Goal: Task Accomplishment & Management: Manage account settings

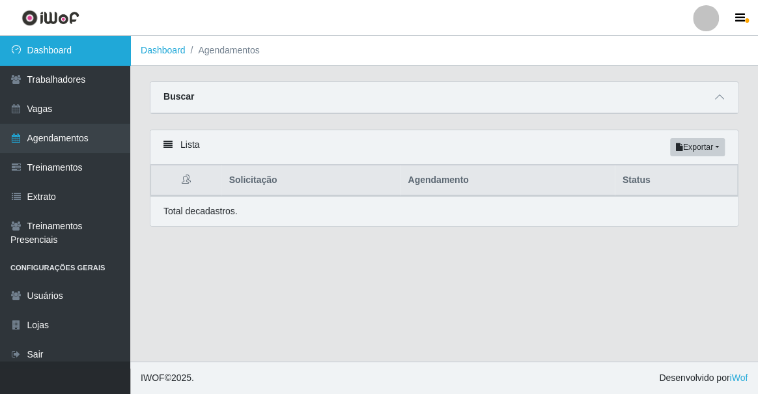
click at [20, 44] on link "Dashboard" at bounding box center [65, 50] width 130 height 29
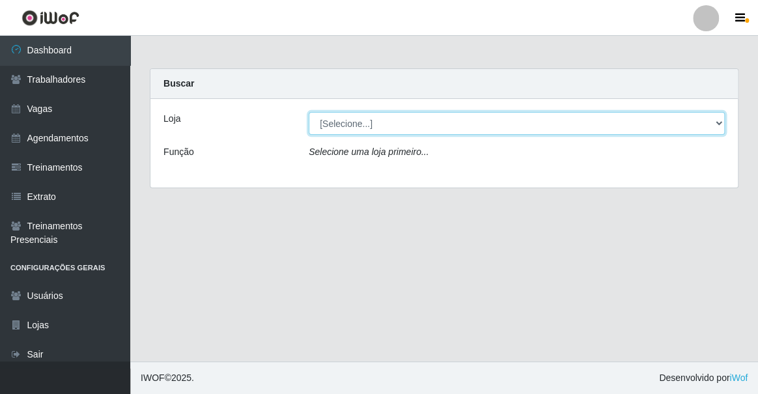
click at [347, 123] on select "[Selecione...] Famiglia [PERSON_NAME] - Ristorante [PERSON_NAME]" at bounding box center [517, 123] width 416 height 23
select select "267"
click at [309, 112] on select "[Selecione...] Famiglia [PERSON_NAME] - Ristorante [PERSON_NAME]" at bounding box center [517, 123] width 416 height 23
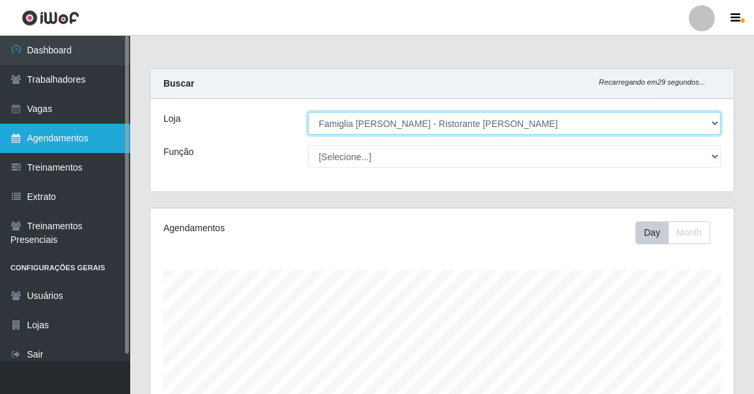
scroll to position [270, 584]
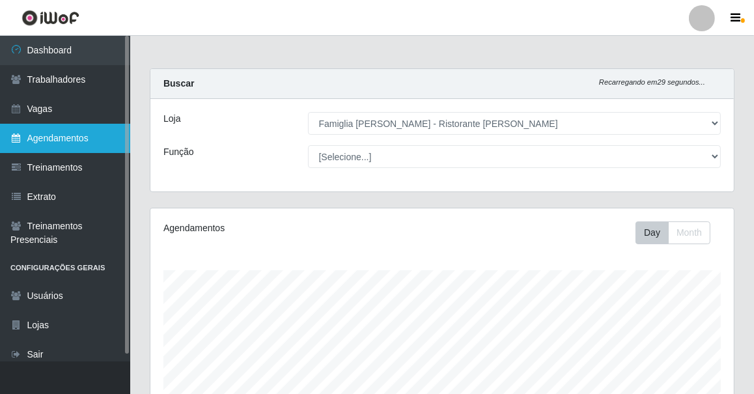
click at [91, 137] on link "Agendamentos" at bounding box center [65, 138] width 130 height 29
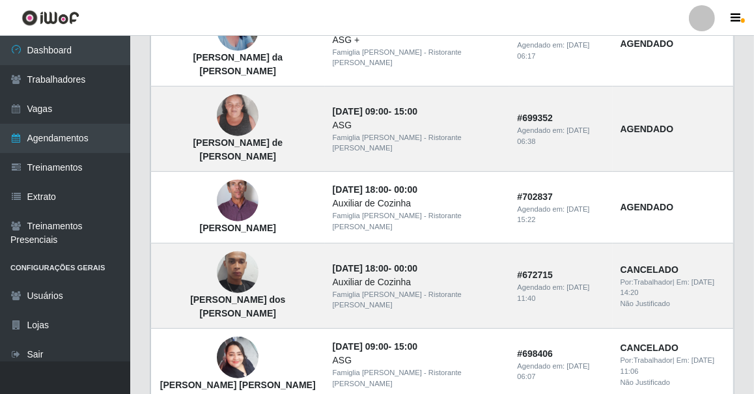
scroll to position [947, 0]
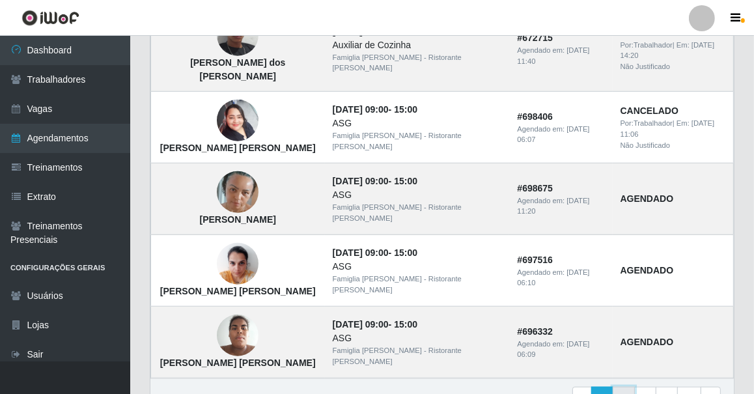
click at [632, 387] on link "2" at bounding box center [624, 398] width 22 height 23
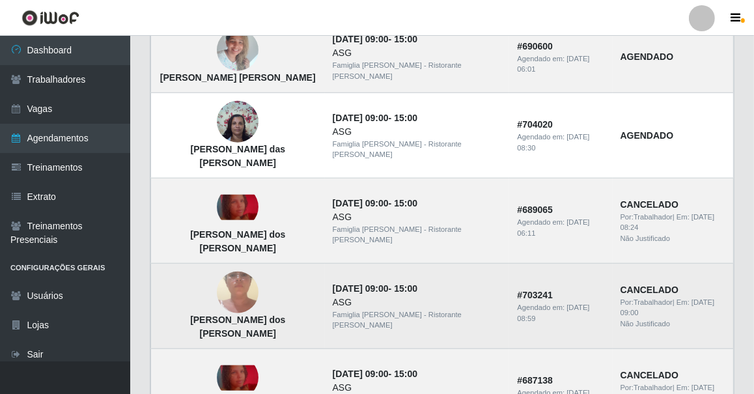
scroll to position [860, 0]
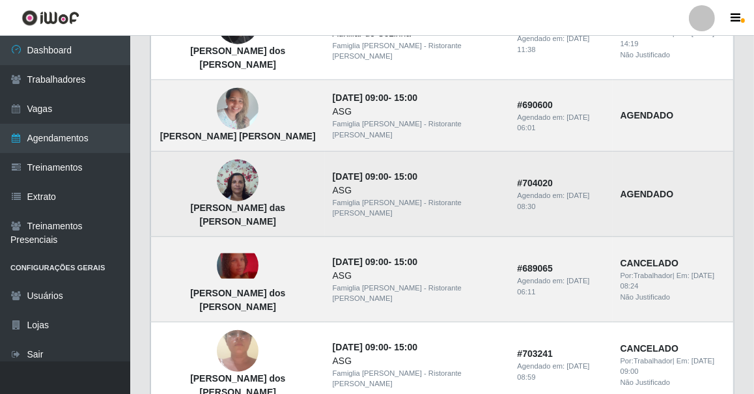
click at [259, 153] on img at bounding box center [238, 180] width 42 height 55
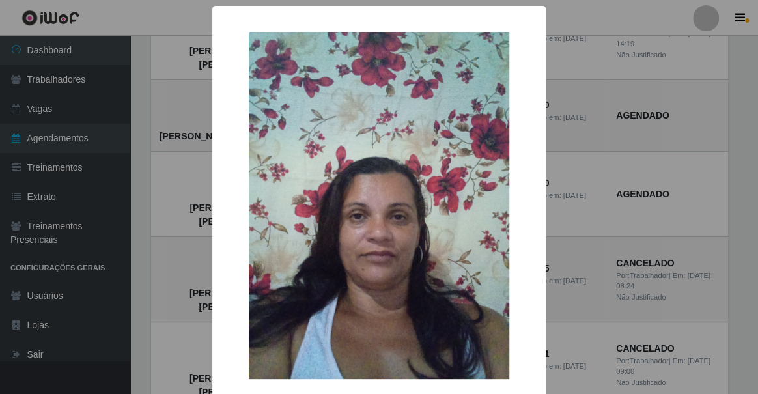
click at [186, 148] on div "× Luciana Pereira das Neves Silva OK Cancel" at bounding box center [379, 197] width 758 height 394
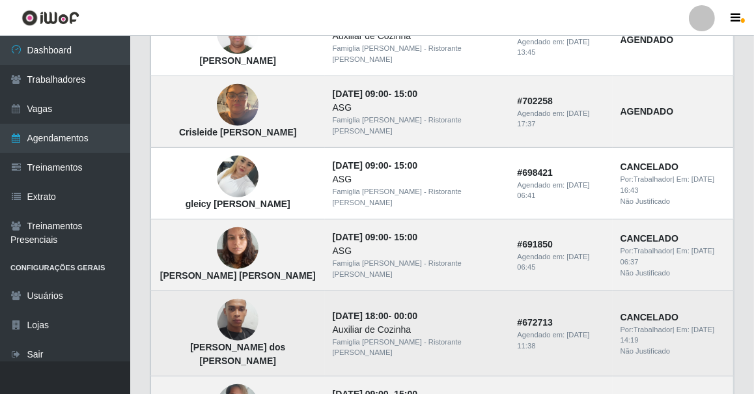
scroll to position [504, 0]
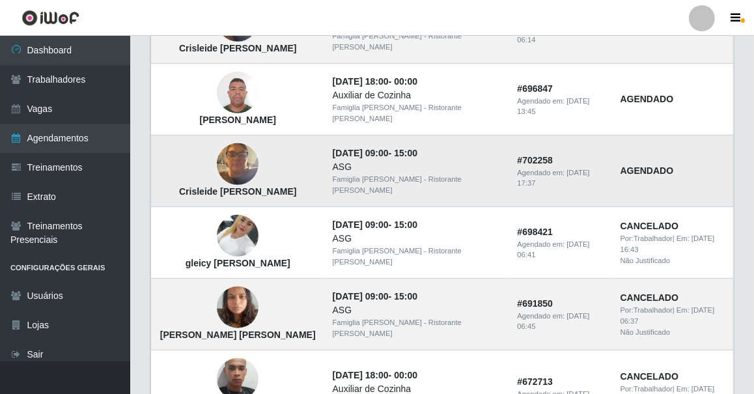
click at [244, 162] on img at bounding box center [238, 164] width 42 height 55
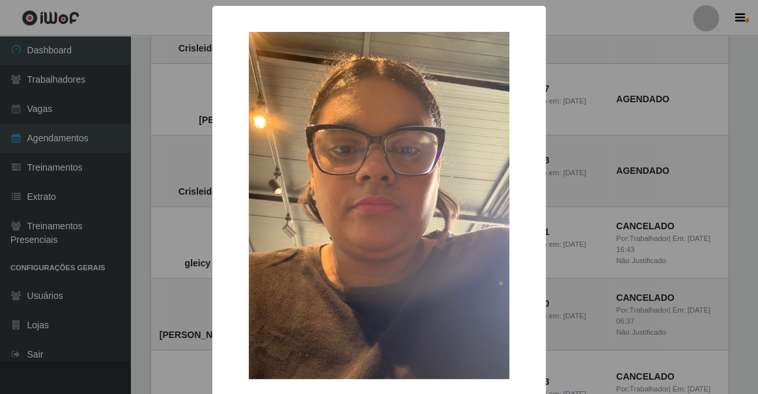
click at [583, 158] on div "× Crisleide Marculino dos Santos OK Cancel" at bounding box center [379, 197] width 758 height 394
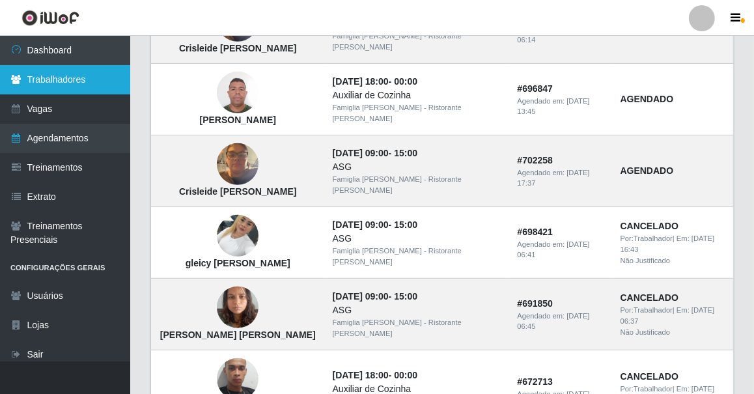
click at [93, 76] on link "Trabalhadores" at bounding box center [65, 79] width 130 height 29
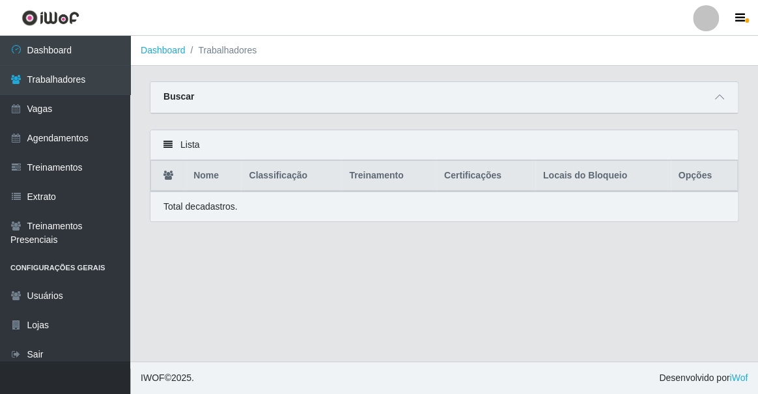
click at [427, 100] on div "Buscar" at bounding box center [444, 97] width 588 height 31
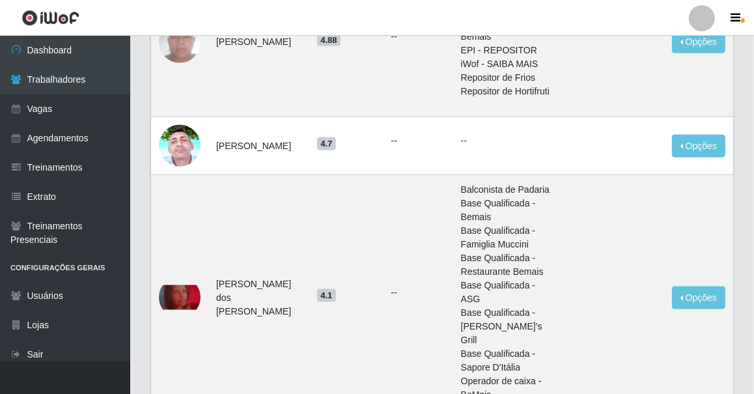
scroll to position [1677, 0]
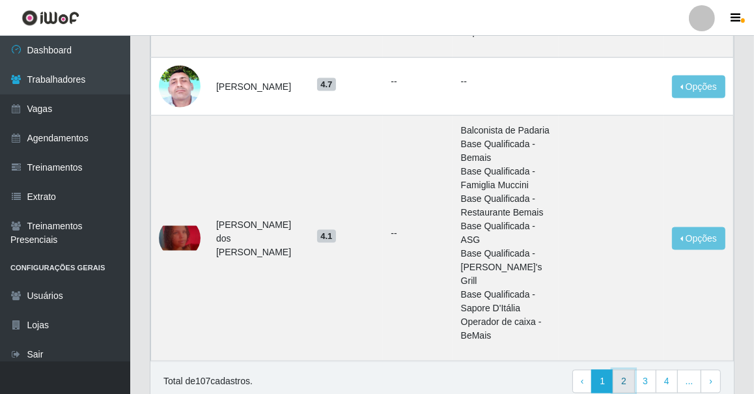
click at [632, 370] on link "2" at bounding box center [624, 381] width 22 height 23
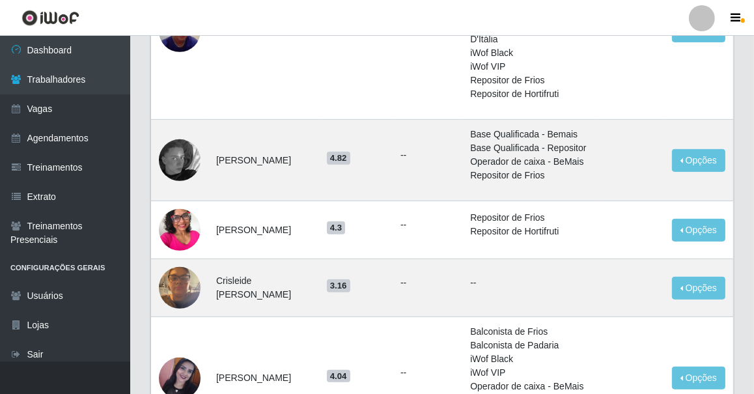
scroll to position [533, 0]
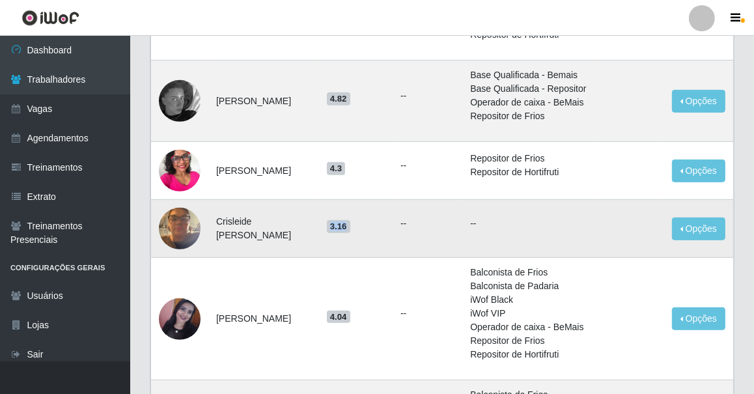
drag, startPoint x: 335, startPoint y: 268, endPoint x: 353, endPoint y: 268, distance: 18.2
click at [350, 233] on span "3.16" at bounding box center [338, 226] width 23 height 13
click at [683, 240] on button "Opções" at bounding box center [698, 229] width 53 height 23
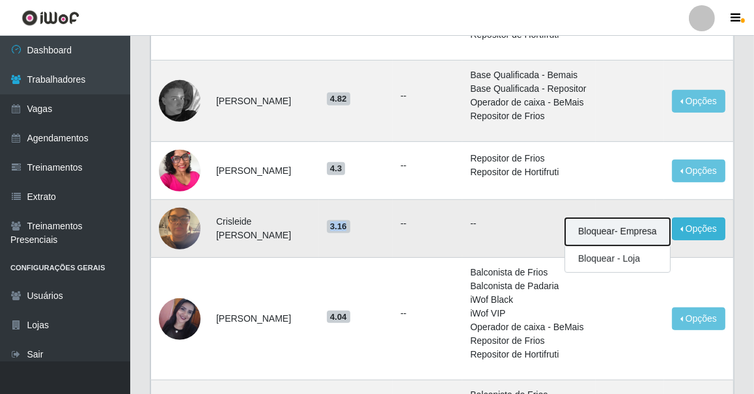
click at [598, 246] on button "Bloquear - Empresa" at bounding box center [617, 231] width 105 height 27
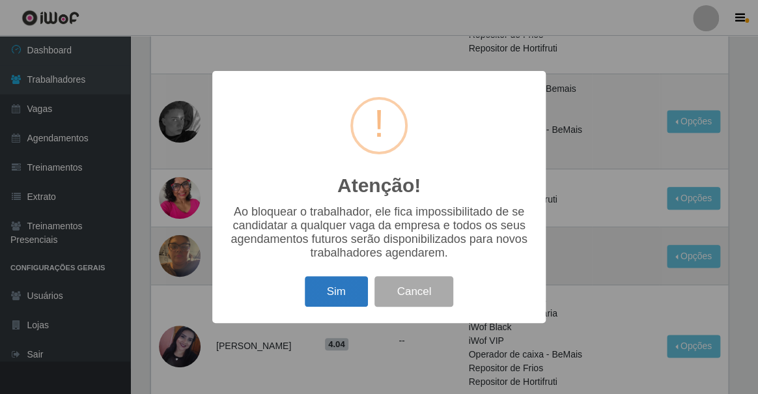
click at [325, 302] on button "Sim" at bounding box center [336, 291] width 63 height 31
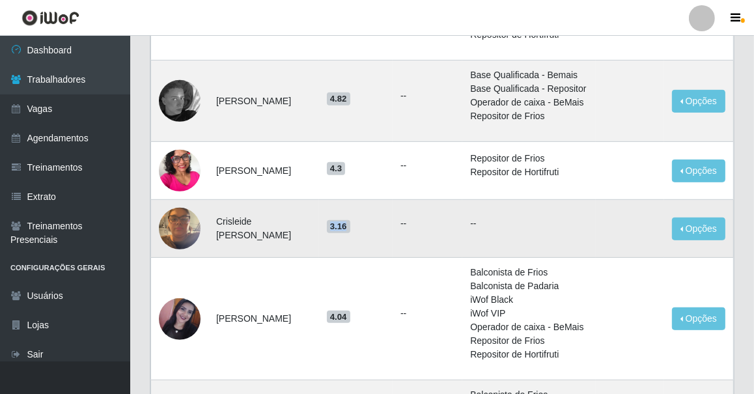
scroll to position [0, 0]
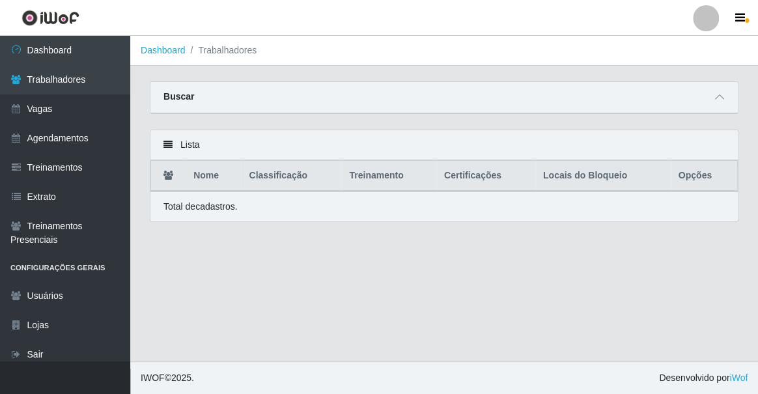
click at [705, 101] on div "Buscar" at bounding box center [444, 97] width 588 height 31
click at [722, 101] on icon at bounding box center [719, 97] width 9 height 9
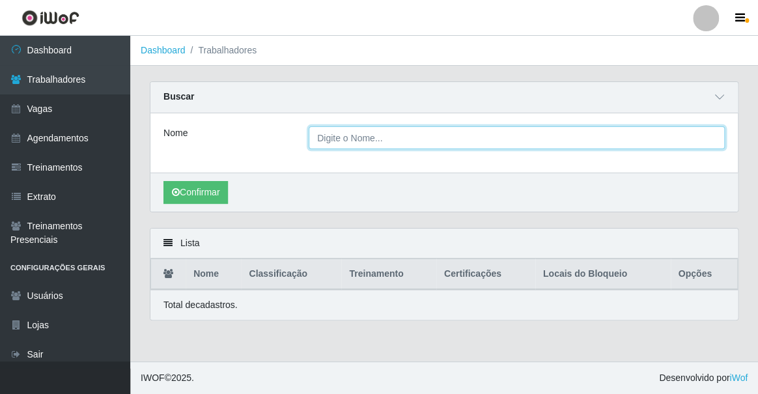
click at [627, 132] on input "Nome" at bounding box center [517, 137] width 416 height 23
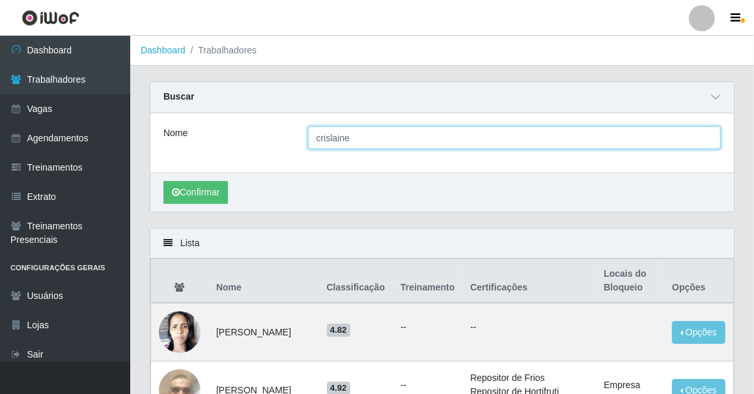
click at [164, 181] on button "Confirmar" at bounding box center [196, 192] width 64 height 23
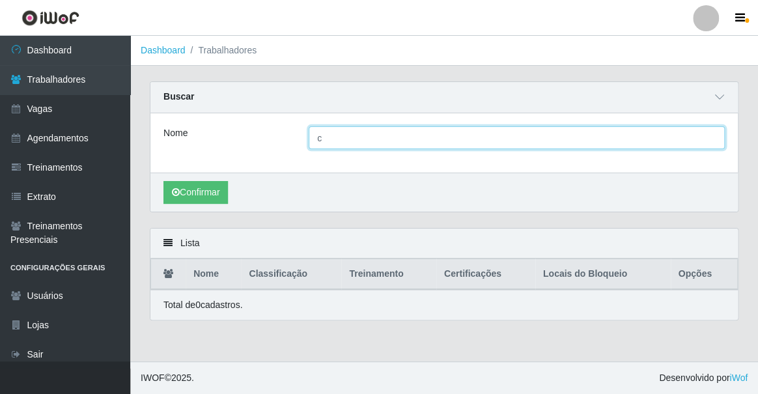
type input "c"
click at [164, 181] on button "Confirmar" at bounding box center [196, 192] width 64 height 23
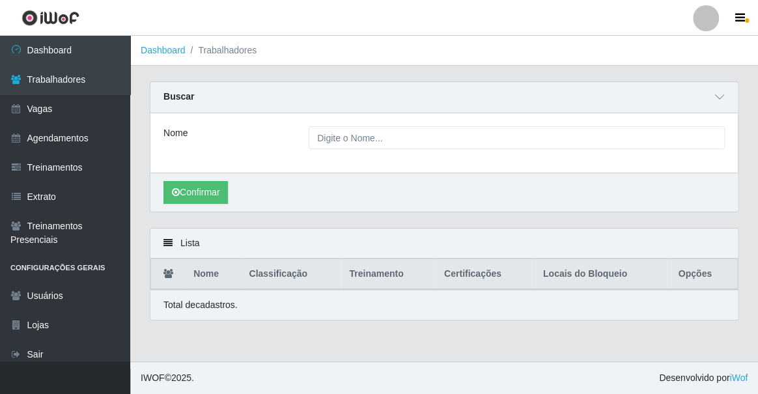
click at [412, 339] on main "Dashboard Trabalhadores Carregando... Buscar Nome Confirmar Lista Nome Classifi…" at bounding box center [444, 199] width 628 height 326
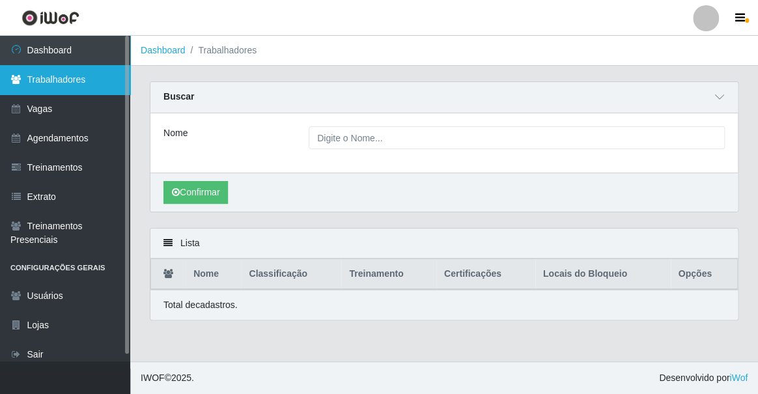
click at [46, 72] on link "Trabalhadores" at bounding box center [65, 79] width 130 height 29
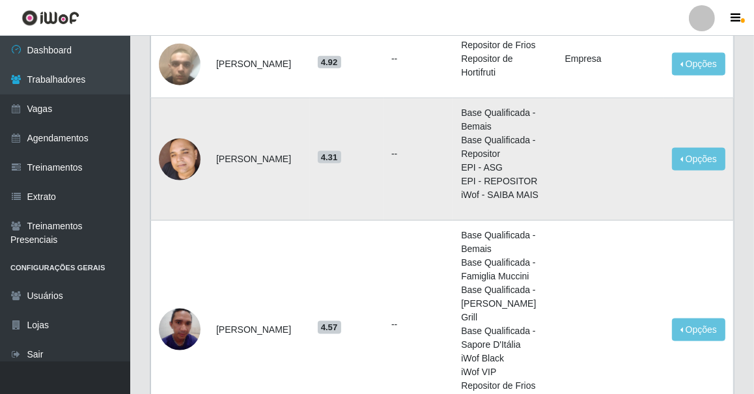
scroll to position [1533, 0]
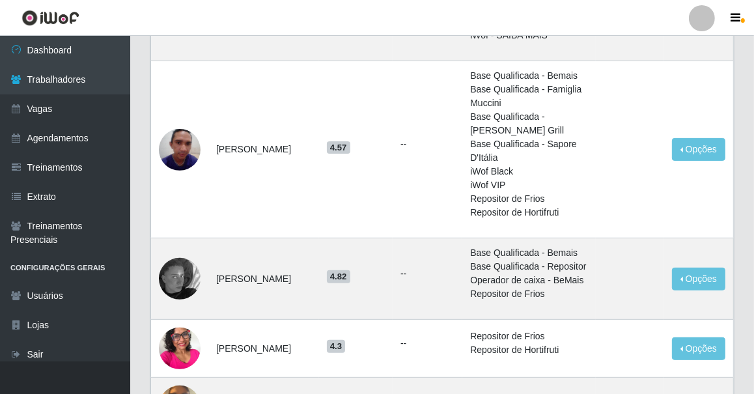
scroll to position [533, 0]
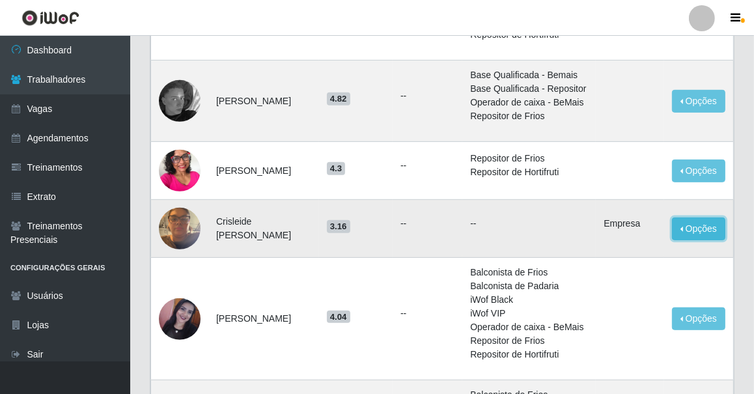
click at [704, 240] on button "Opções" at bounding box center [698, 229] width 53 height 23
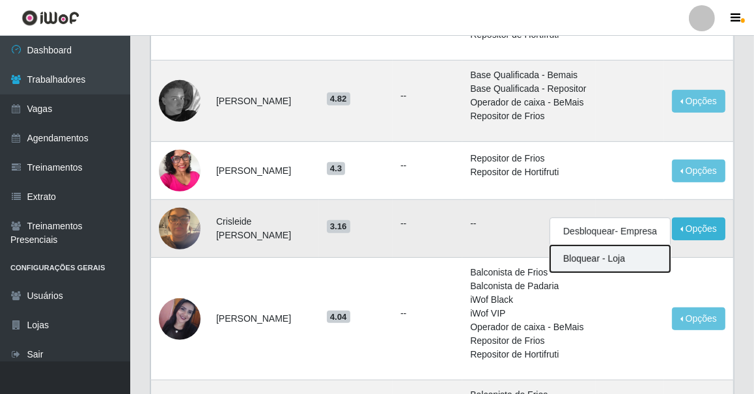
click at [631, 272] on button "Bloquear - Loja" at bounding box center [610, 259] width 120 height 27
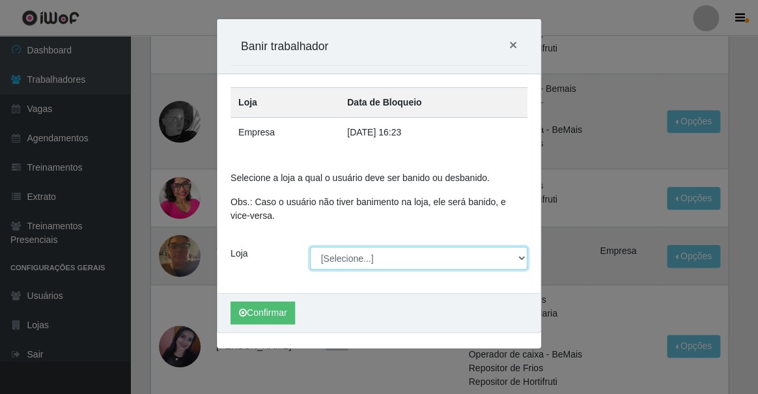
click at [404, 261] on select "[Selecione...] Famiglia [PERSON_NAME] - Ristorante [PERSON_NAME]" at bounding box center [419, 258] width 218 height 23
select select "267"
click at [310, 247] on select "[Selecione...] Famiglia [PERSON_NAME] - Ristorante [PERSON_NAME]" at bounding box center [419, 258] width 218 height 23
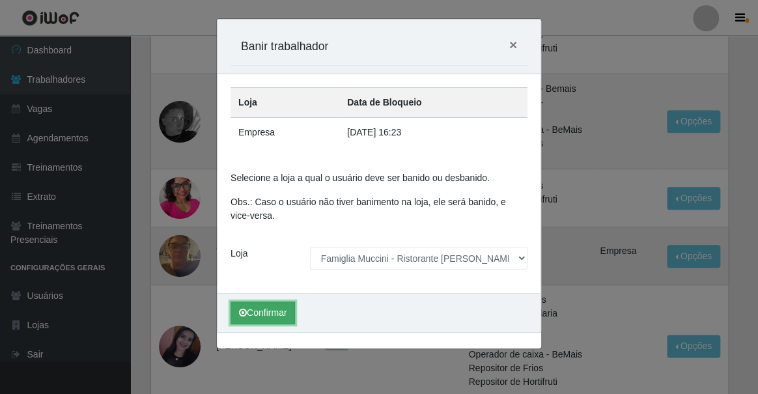
click at [277, 307] on button "Confirmar" at bounding box center [263, 313] width 64 height 23
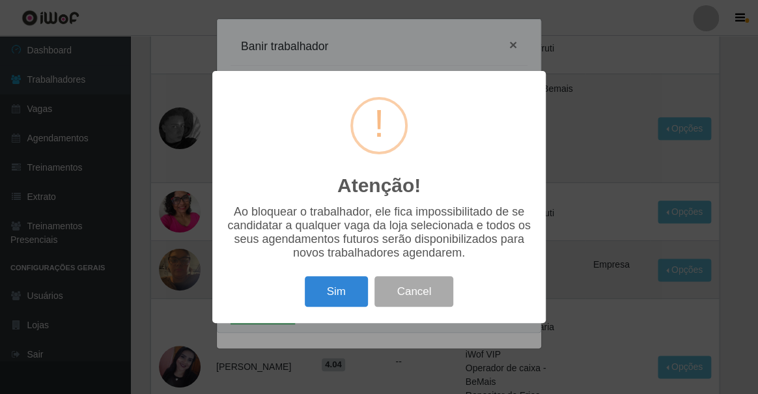
drag, startPoint x: 277, startPoint y: 307, endPoint x: 529, endPoint y: 274, distance: 254.3
click at [529, 274] on div "Atenção! × Ao bloquear o trabalhador, ele fica impossibilitado de se candidatar…" at bounding box center [379, 197] width 334 height 252
click at [355, 287] on button "Sim" at bounding box center [336, 291] width 63 height 31
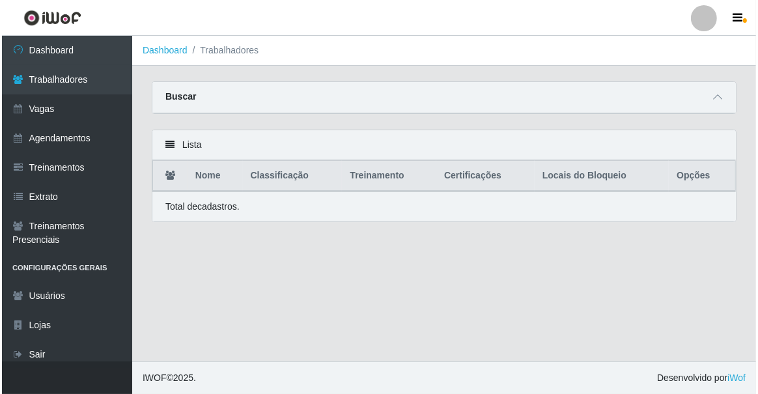
scroll to position [0, 0]
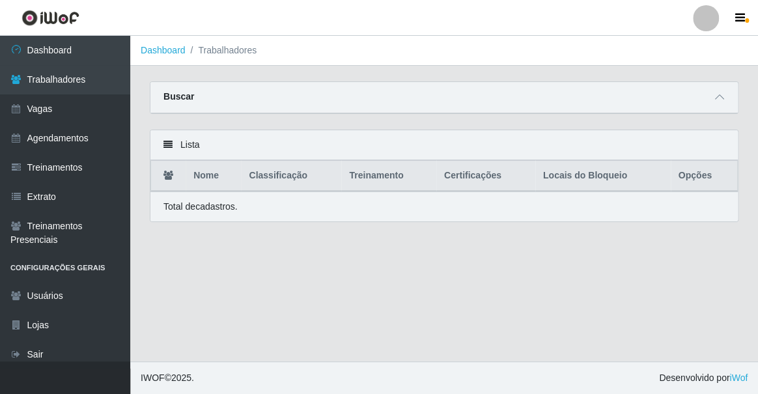
click at [353, 100] on div "Buscar" at bounding box center [444, 97] width 588 height 31
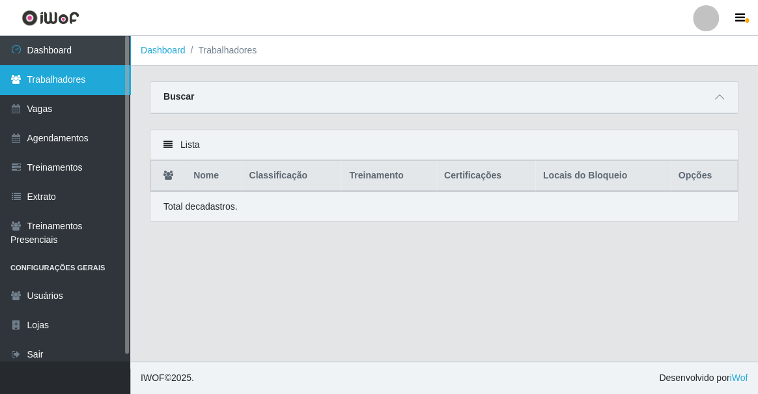
click at [103, 85] on link "Trabalhadores" at bounding box center [65, 79] width 130 height 29
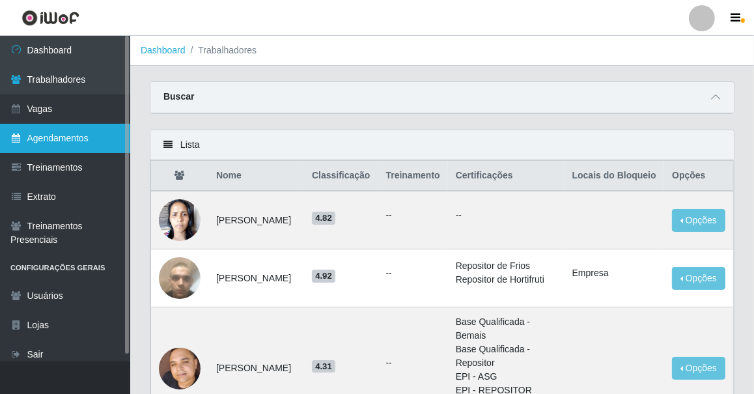
click at [21, 143] on icon at bounding box center [16, 138] width 12 height 9
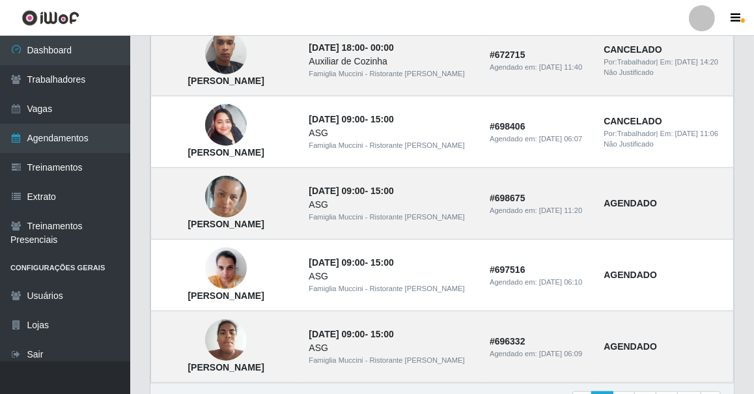
scroll to position [947, 0]
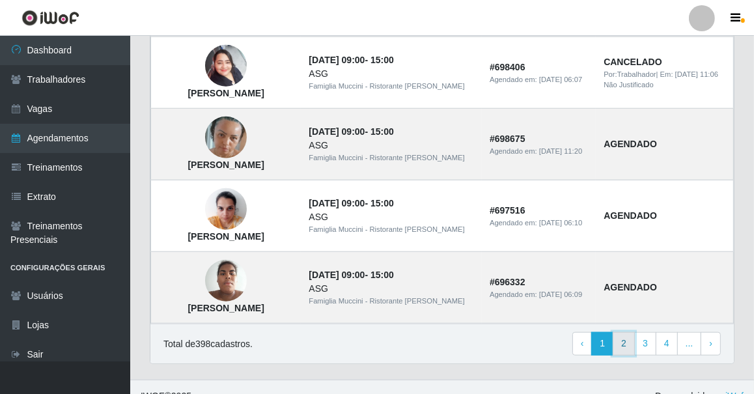
click at [620, 344] on link "2" at bounding box center [624, 343] width 22 height 23
